Goal: Task Accomplishment & Management: Complete application form

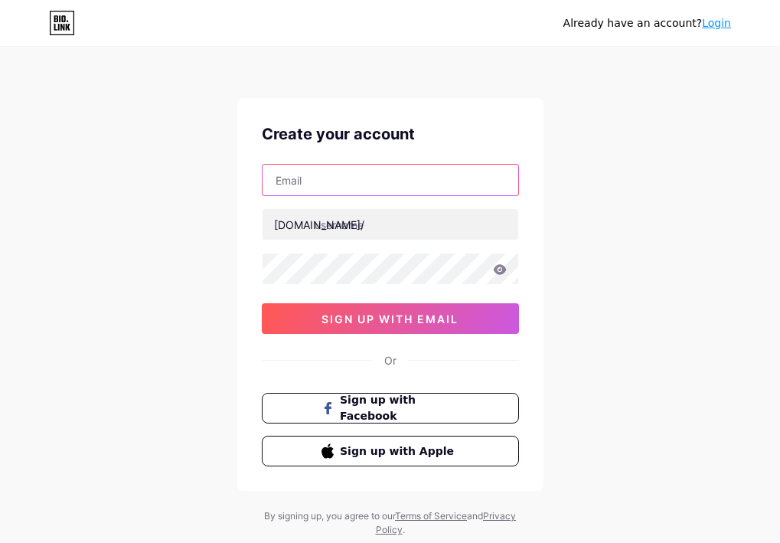
click at [413, 171] on input "text" at bounding box center [390, 180] width 256 height 31
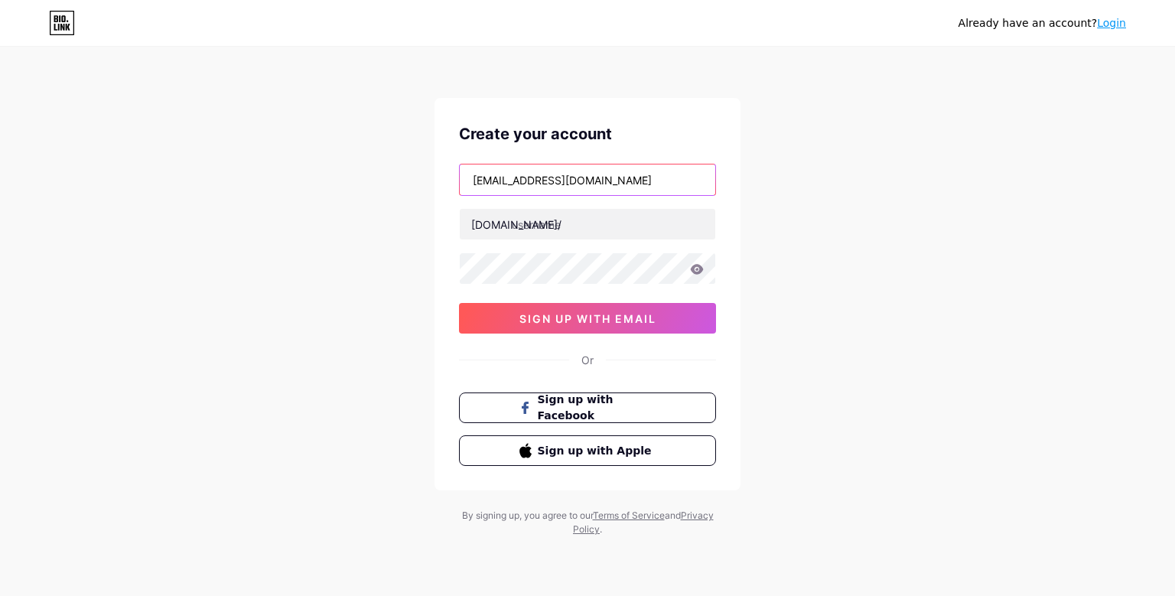
type input "[EMAIL_ADDRESS][DOMAIN_NAME]"
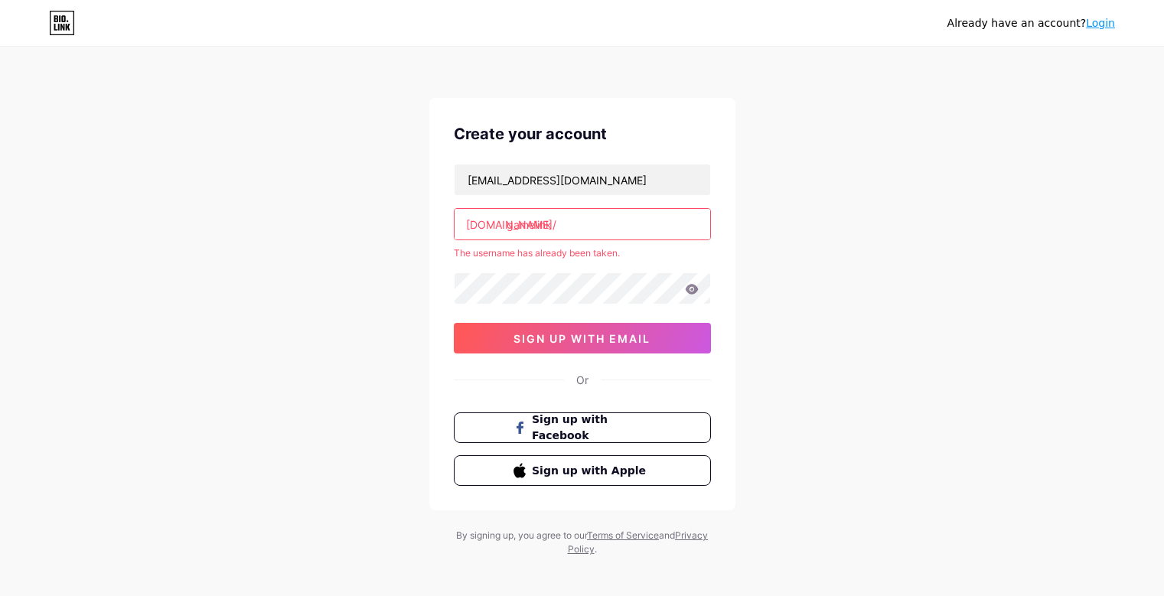
click at [588, 218] on input "gamelink" at bounding box center [583, 224] width 256 height 31
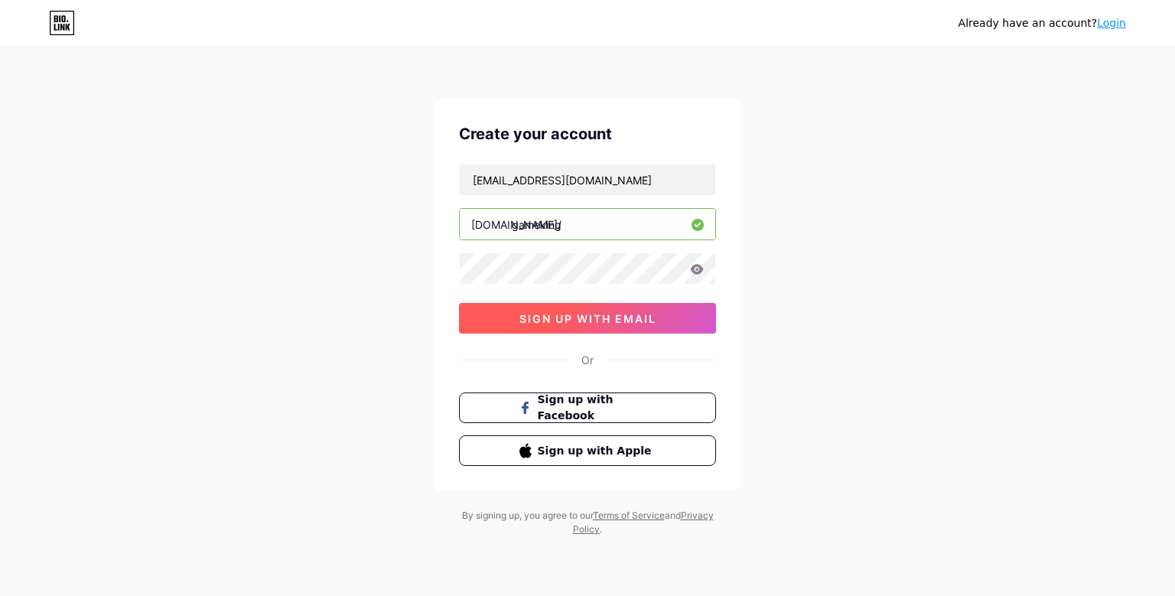
click at [532, 321] on span "sign up with email" at bounding box center [588, 318] width 137 height 13
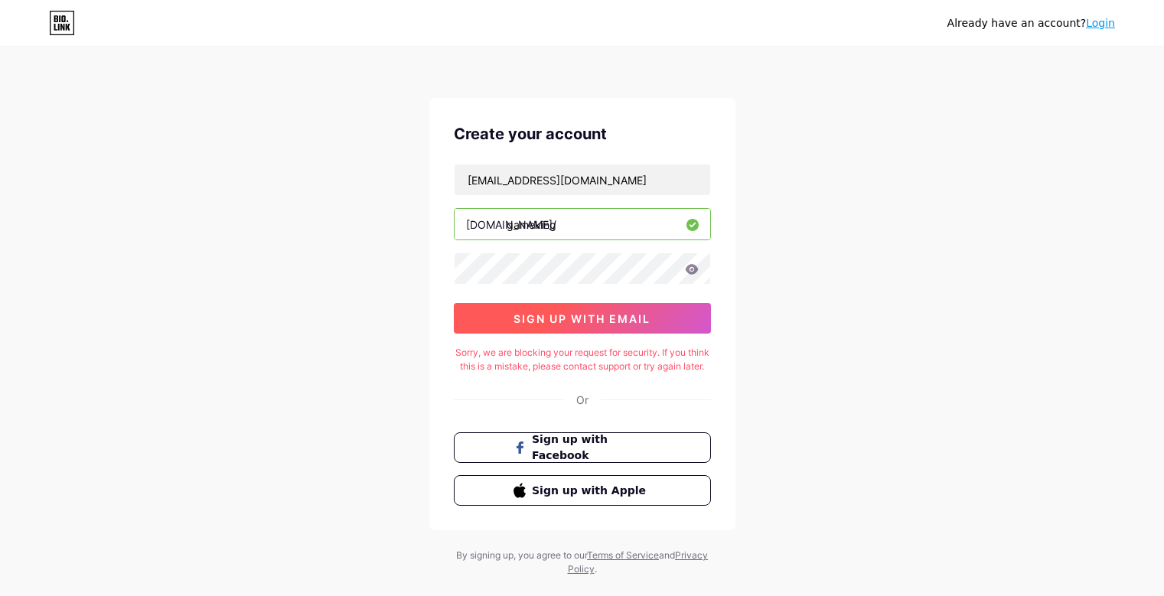
click at [532, 321] on span "sign up with email" at bounding box center [581, 318] width 137 height 13
click at [696, 272] on icon at bounding box center [692, 269] width 14 height 11
click at [696, 403] on div "Create your account [EMAIL_ADDRESS][DOMAIN_NAME] [DOMAIN_NAME]/ gameking 0cAFcW…" at bounding box center [582, 314] width 306 height 432
click at [589, 232] on input "gameking" at bounding box center [583, 224] width 256 height 31
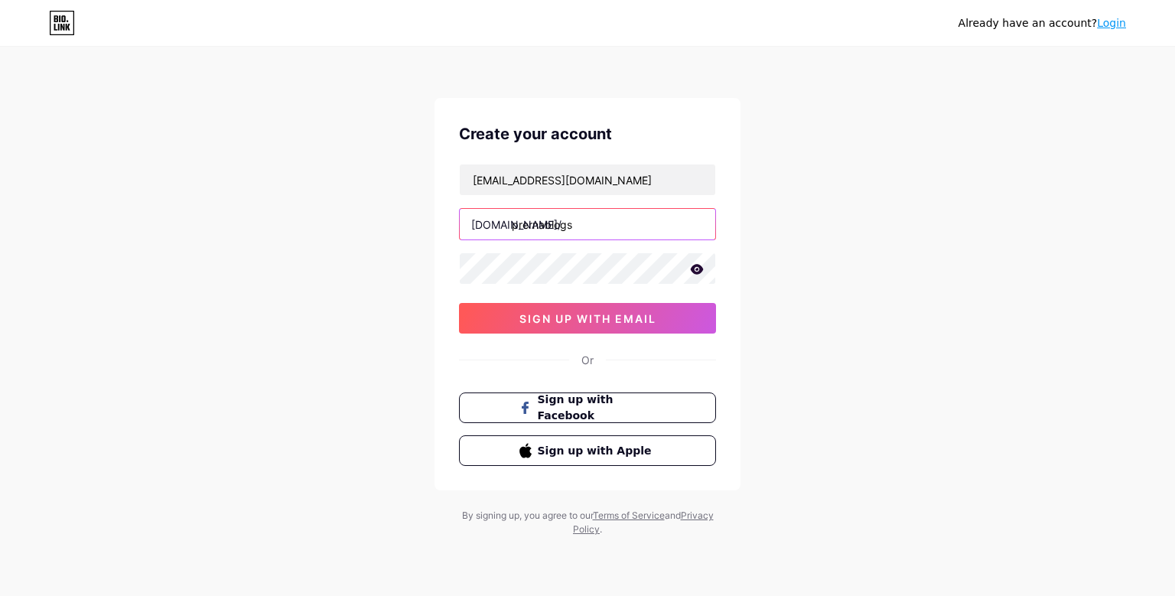
type input "prernablogs"
click at [448, 259] on div "Create your account [EMAIL_ADDRESS][DOMAIN_NAME] [DOMAIN_NAME]/ prernablogs 0cA…" at bounding box center [588, 294] width 306 height 393
